Goal: Task Accomplishment & Management: Manage account settings

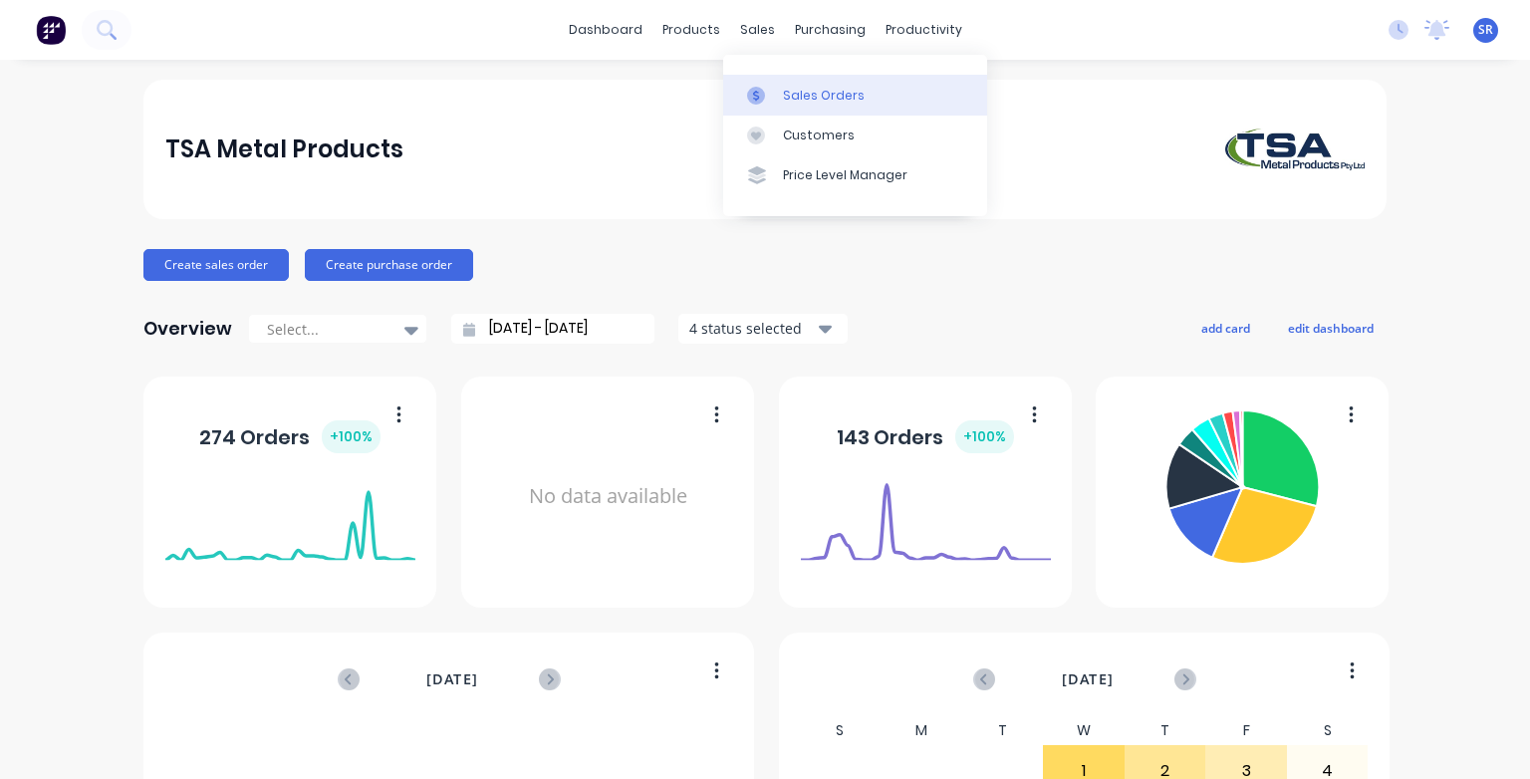
click at [773, 94] on div at bounding box center [762, 96] width 30 height 18
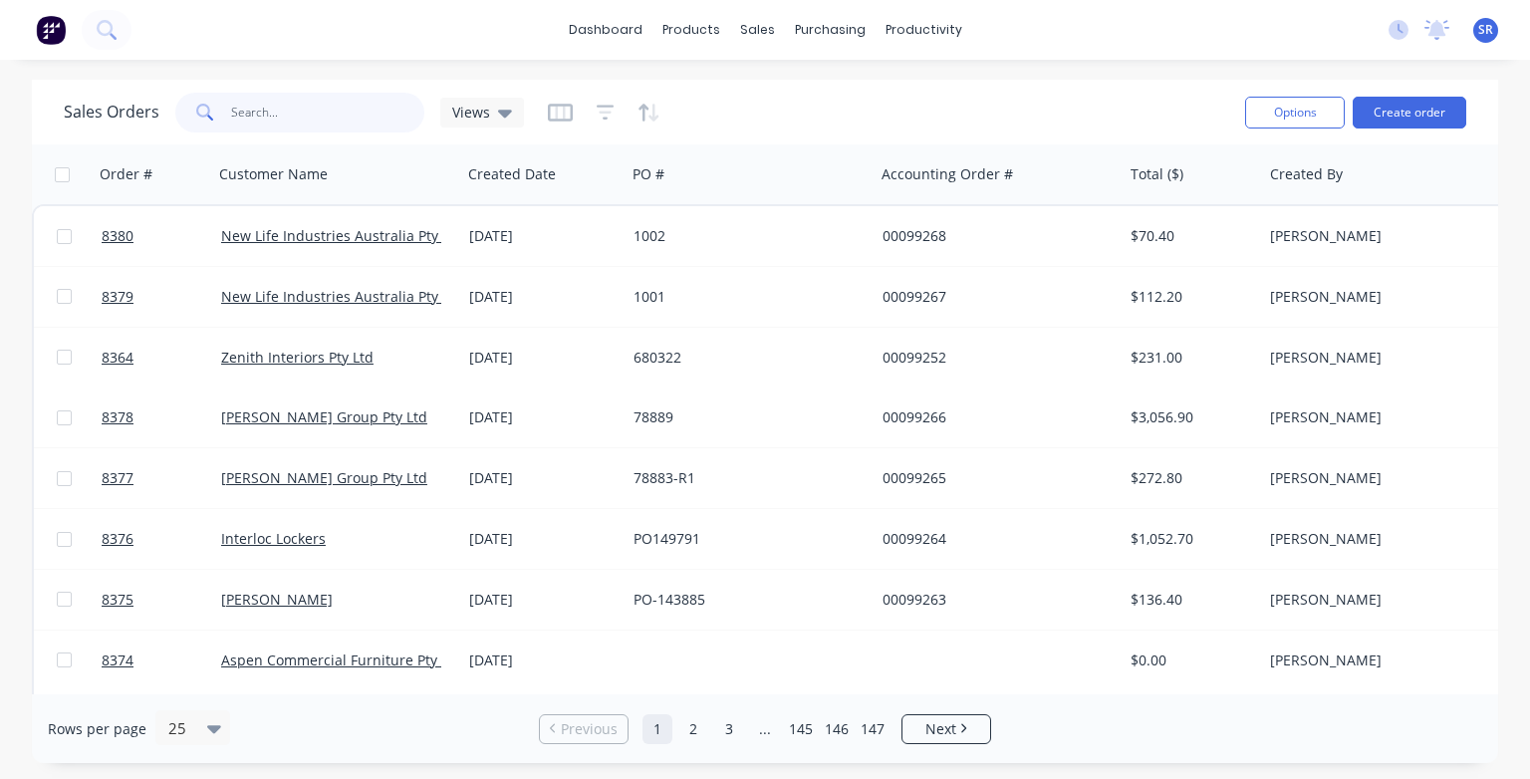
click at [283, 114] on input "text" at bounding box center [328, 113] width 194 height 40
type input "99239"
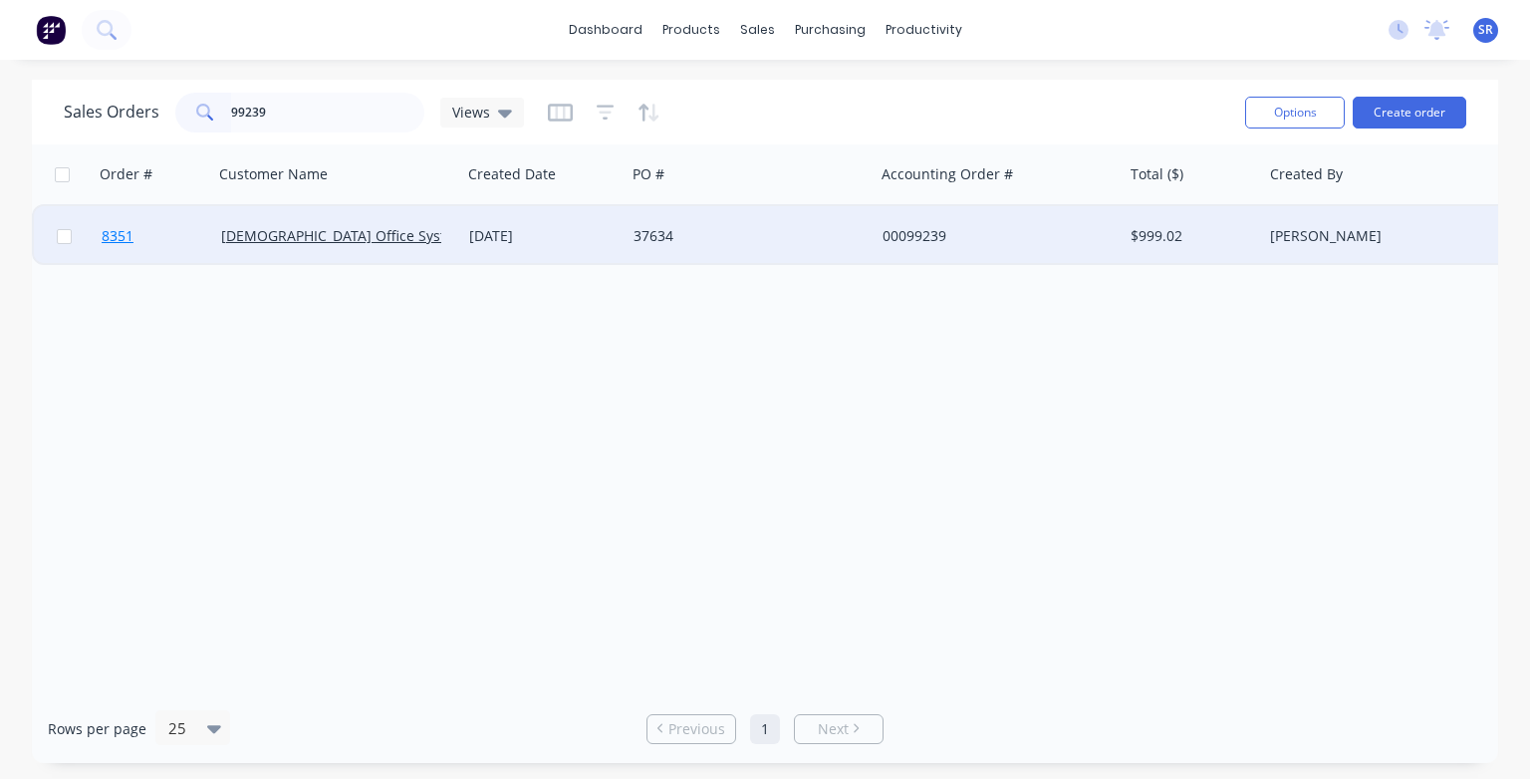
click at [123, 235] on span "8351" at bounding box center [118, 236] width 32 height 20
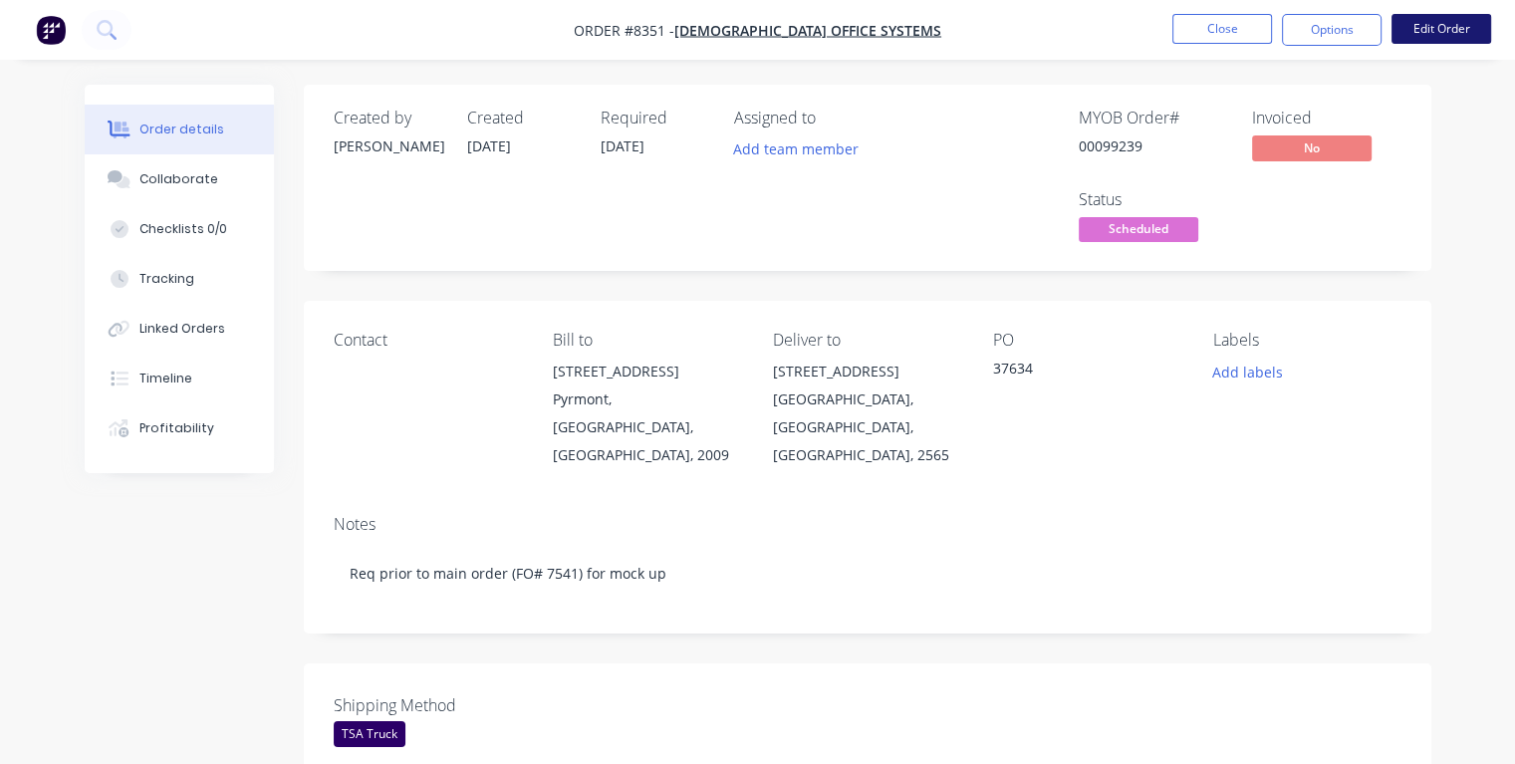
click at [1424, 22] on button "Edit Order" at bounding box center [1441, 29] width 100 height 30
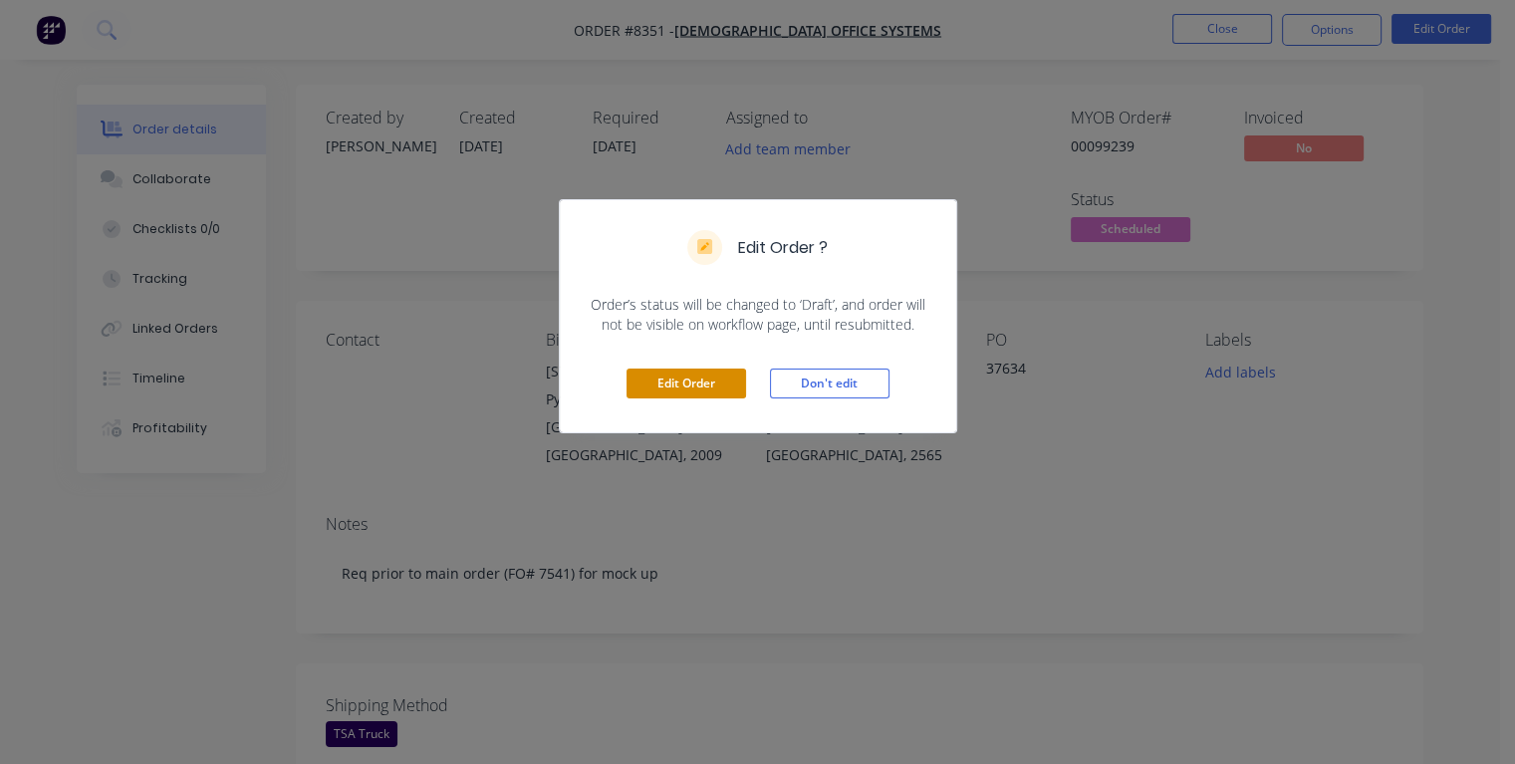
click at [670, 385] on button "Edit Order" at bounding box center [686, 384] width 120 height 30
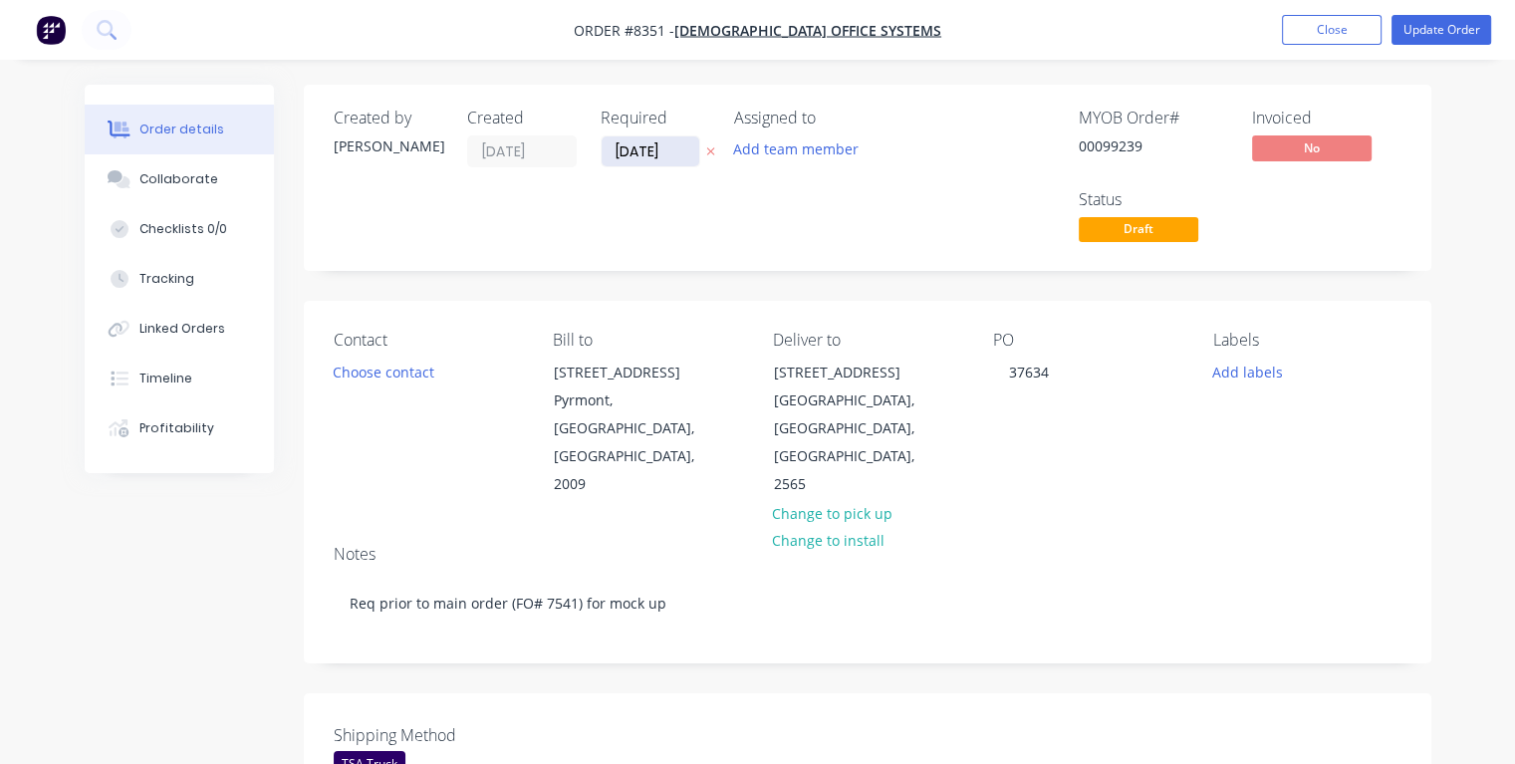
click at [673, 153] on input "[DATE]" at bounding box center [651, 151] width 98 height 30
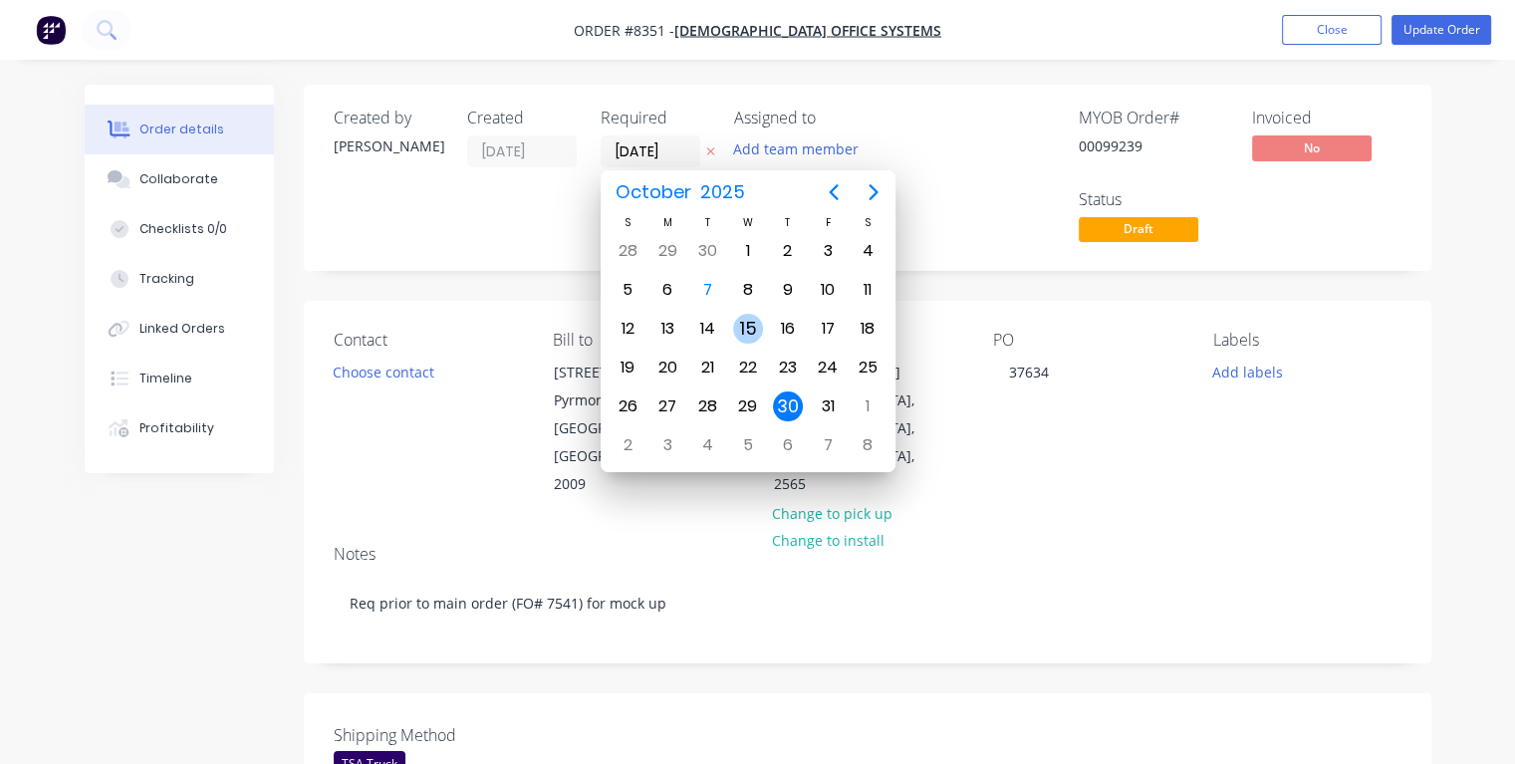
click at [746, 324] on div "15" at bounding box center [748, 329] width 30 height 30
type input "[DATE]"
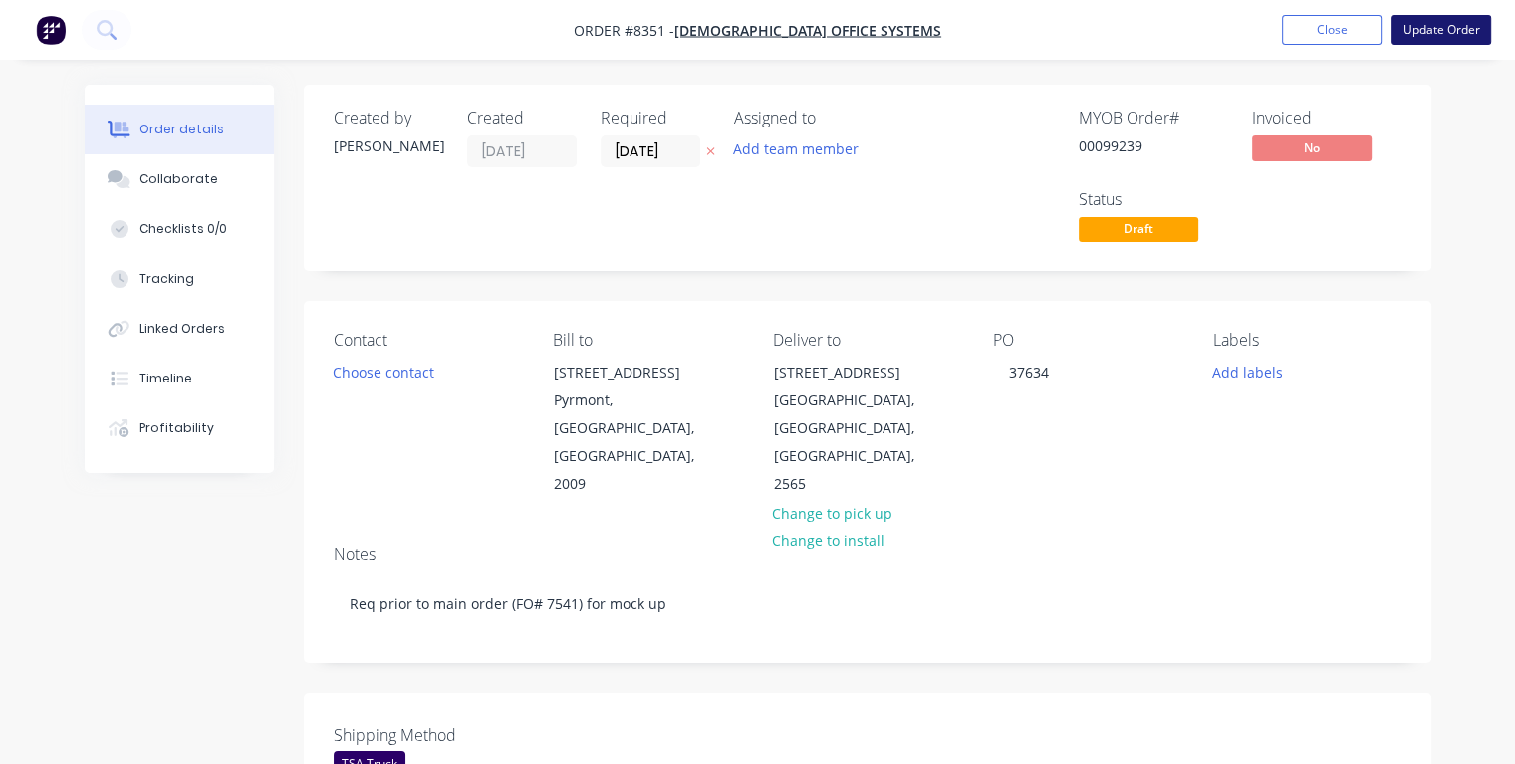
click at [1442, 27] on button "Update Order" at bounding box center [1441, 30] width 100 height 30
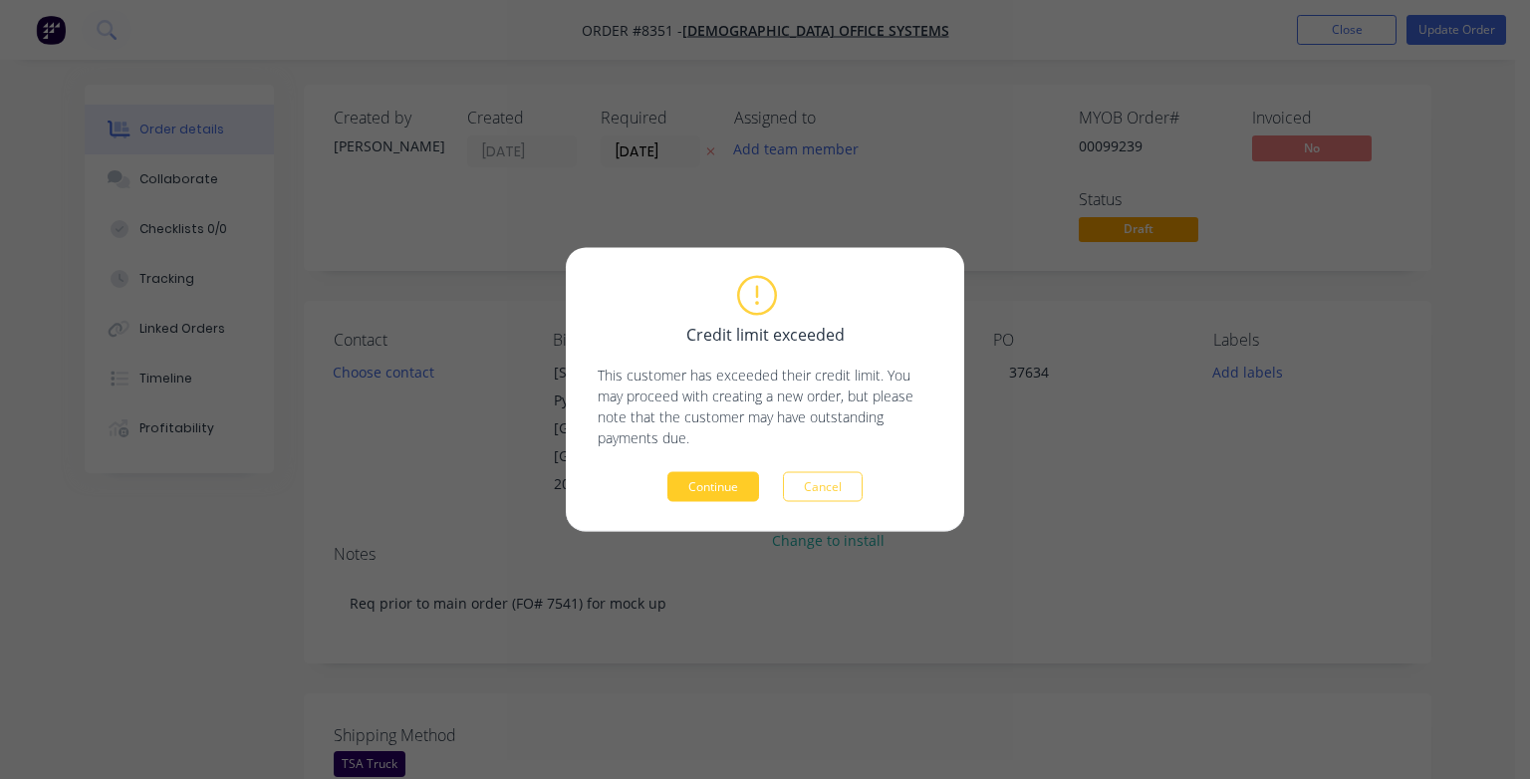
click at [717, 492] on button "Continue" at bounding box center [713, 487] width 92 height 30
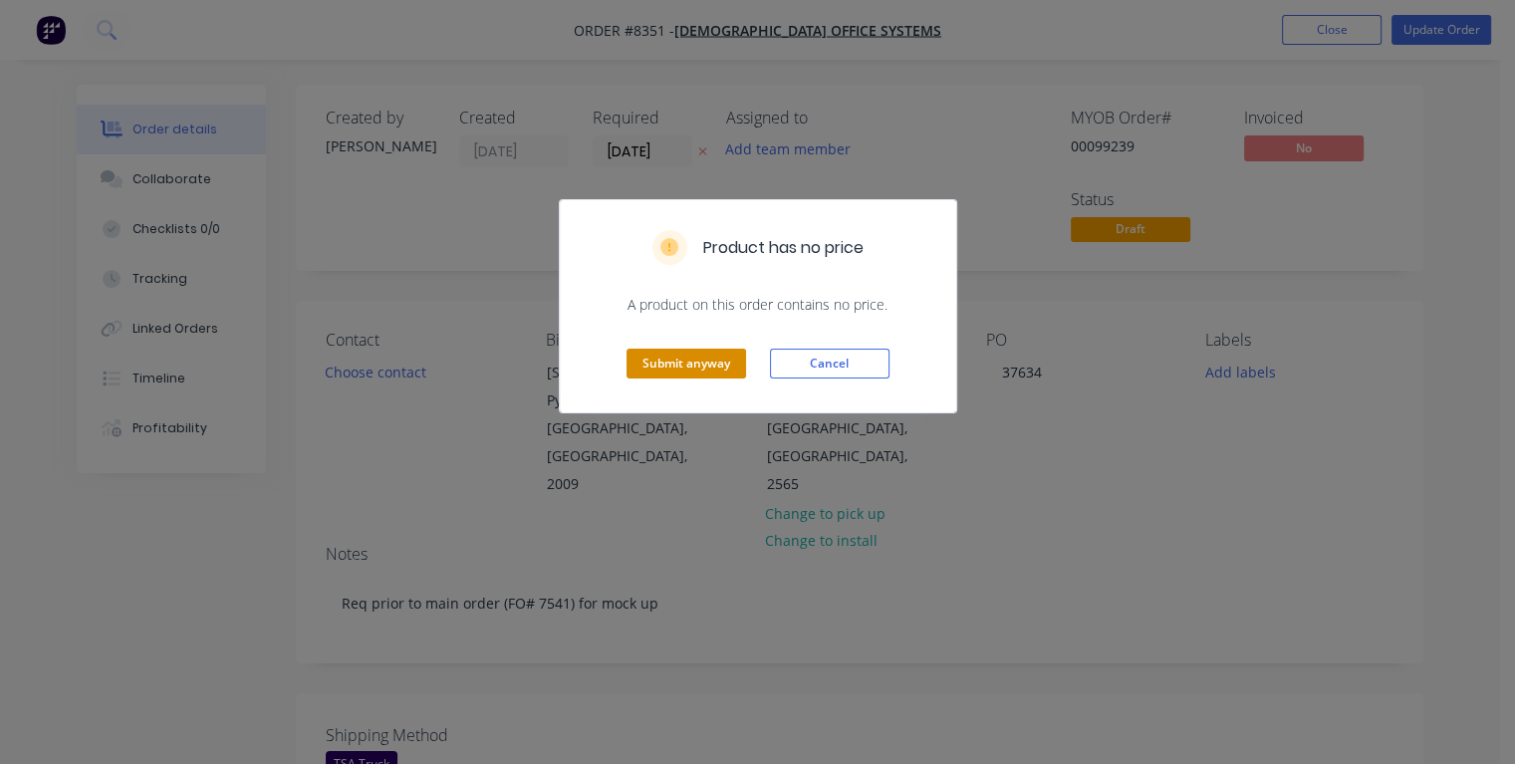
click at [682, 369] on button "Submit anyway" at bounding box center [686, 364] width 120 height 30
